Goal: Task Accomplishment & Management: Manage account settings

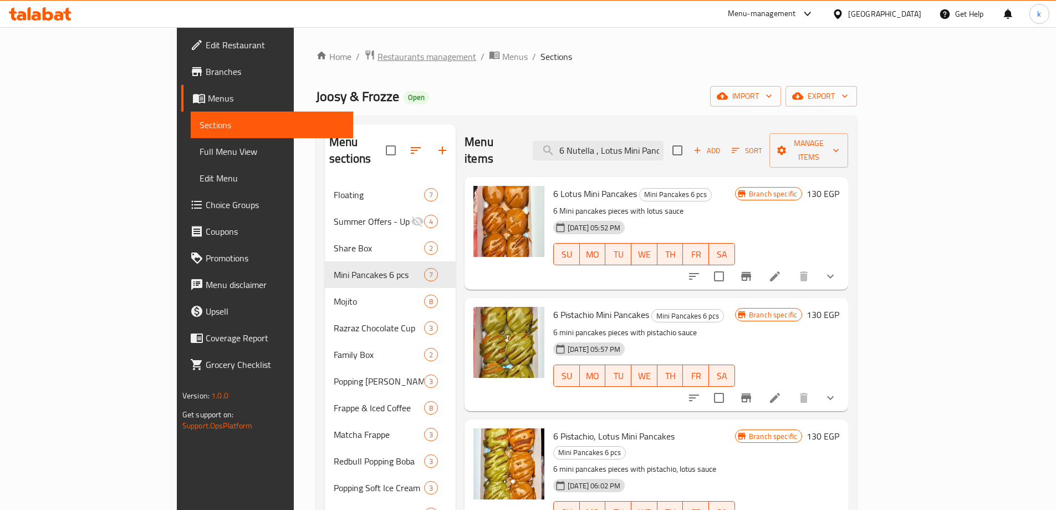
click at [378, 52] on span "Restaurants management" at bounding box center [427, 56] width 99 height 13
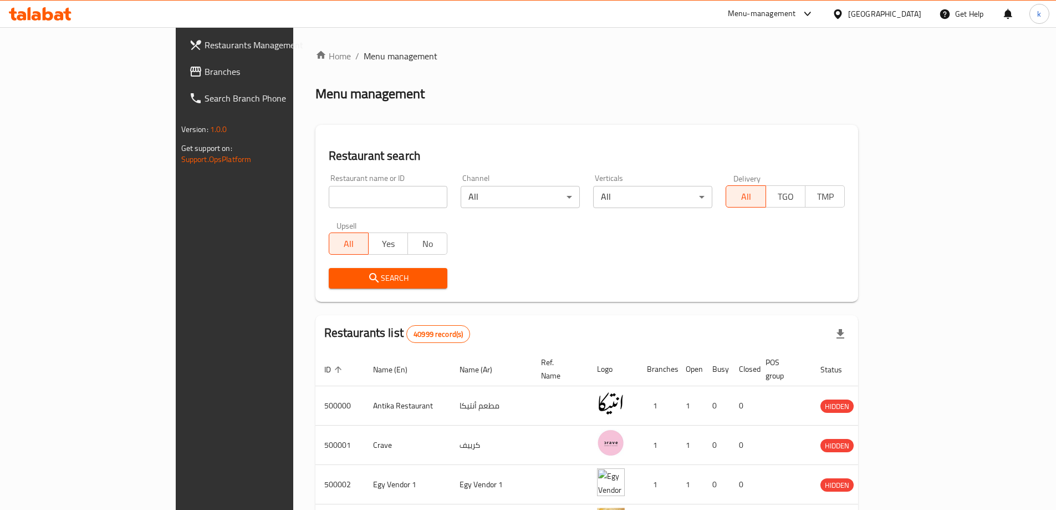
click at [205, 74] on span "Branches" at bounding box center [274, 71] width 139 height 13
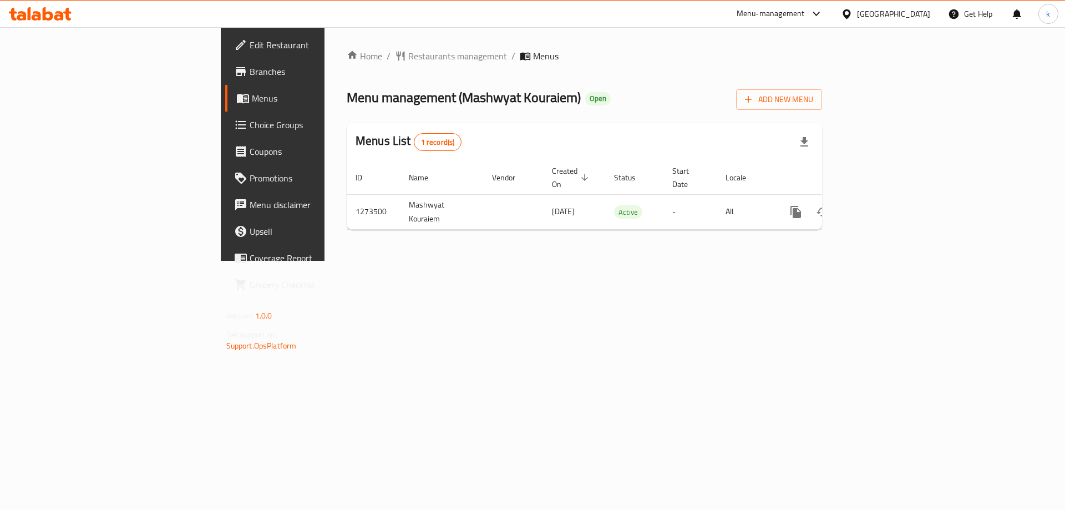
click at [250, 124] on span "Choice Groups" at bounding box center [320, 124] width 140 height 13
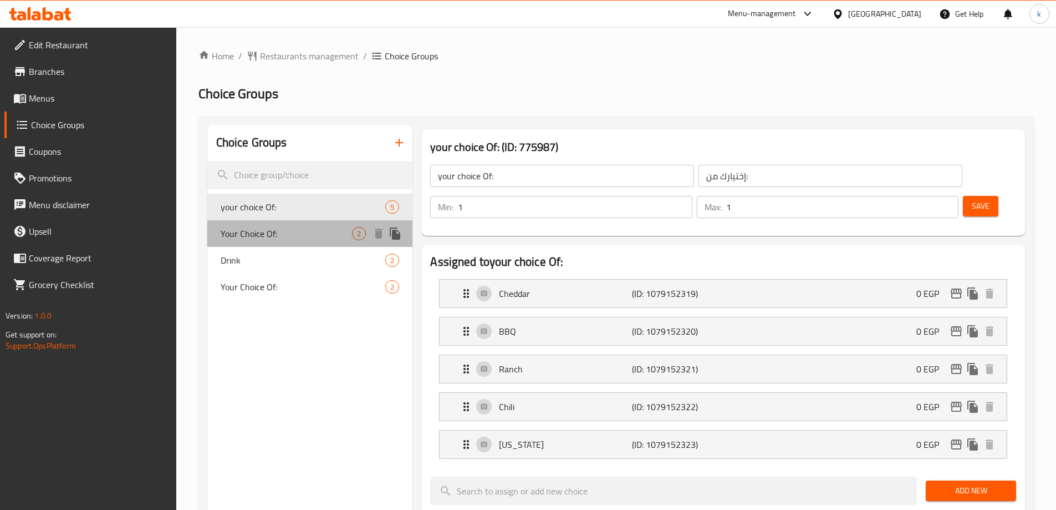
click at [255, 233] on span "Your Choice Of:" at bounding box center [287, 233] width 132 height 13
type input "Your Choice Of:"
type input "إختيارك من الصوص:"
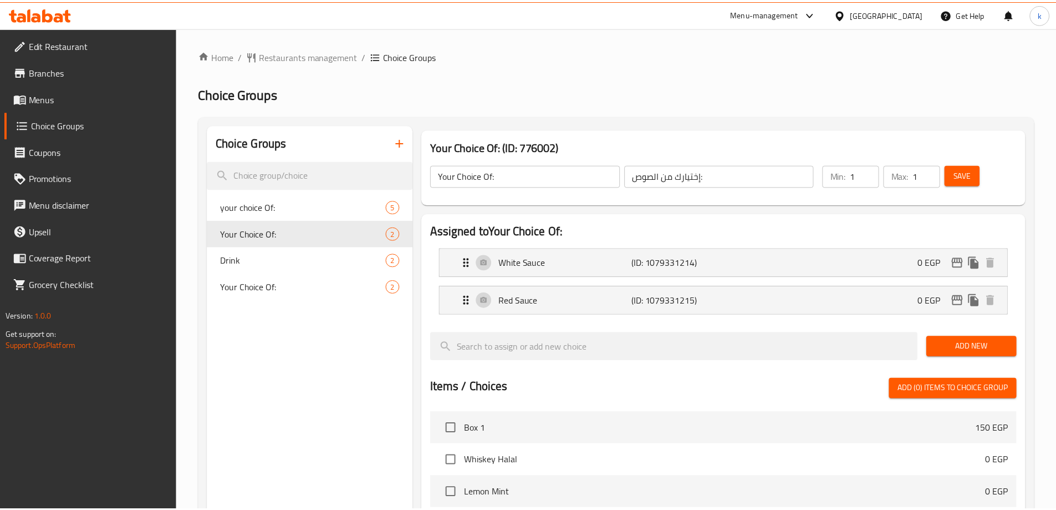
scroll to position [326, 0]
